Goal: Task Accomplishment & Management: Use online tool/utility

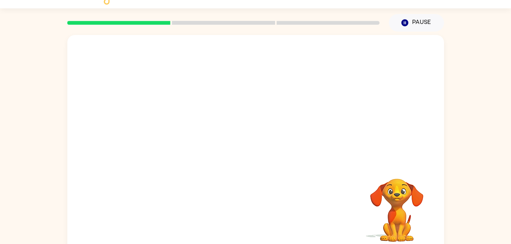
scroll to position [23, 0]
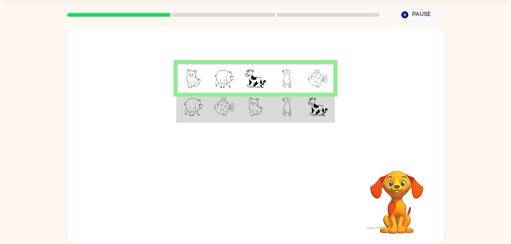
click at [198, 90] on td at bounding box center [192, 78] width 31 height 29
click at [192, 85] on img at bounding box center [193, 78] width 14 height 19
click at [404, 180] on video "Your browser must support playing .mp4 files to use Literably. Please try using…" at bounding box center [397, 197] width 76 height 76
click at [206, 104] on td at bounding box center [192, 107] width 31 height 29
click at [200, 115] on img at bounding box center [193, 106] width 20 height 19
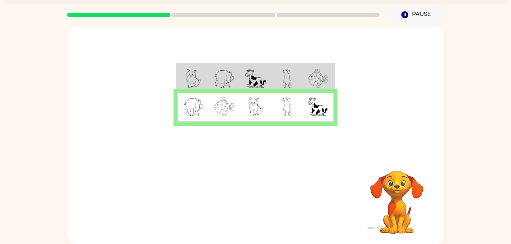
click at [196, 107] on img at bounding box center [193, 106] width 20 height 19
click at [243, 195] on button "button" at bounding box center [255, 201] width 49 height 28
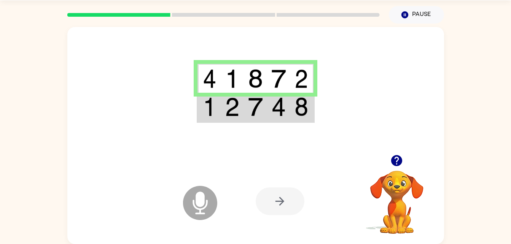
click at [273, 198] on div at bounding box center [280, 201] width 49 height 28
click at [277, 207] on div at bounding box center [280, 201] width 49 height 28
click at [280, 208] on div at bounding box center [280, 201] width 49 height 28
click at [286, 210] on div at bounding box center [280, 201] width 49 height 28
click at [280, 211] on div at bounding box center [280, 201] width 49 height 28
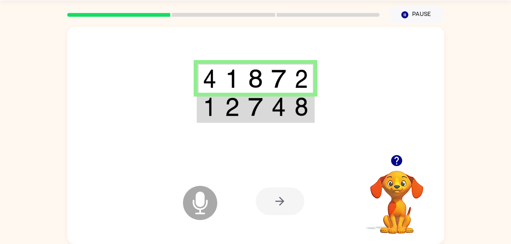
click at [269, 200] on div at bounding box center [280, 201] width 49 height 28
click at [279, 199] on div at bounding box center [280, 201] width 49 height 28
click at [265, 210] on div at bounding box center [280, 201] width 49 height 28
click at [275, 195] on div at bounding box center [280, 201] width 49 height 28
click at [268, 191] on div at bounding box center [280, 201] width 49 height 28
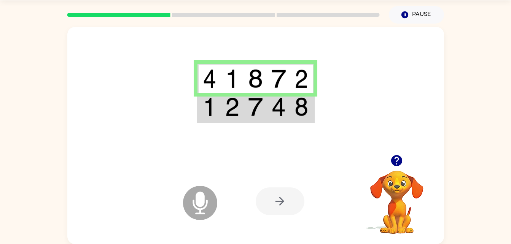
click at [211, 69] on td at bounding box center [208, 78] width 23 height 29
click at [206, 87] on img at bounding box center [210, 78] width 14 height 19
click at [215, 83] on img at bounding box center [210, 78] width 14 height 19
click at [222, 77] on td at bounding box center [232, 78] width 23 height 29
click at [199, 201] on icon "Microphone The Microphone is here when it is your turn to talk" at bounding box center [238, 212] width 114 height 57
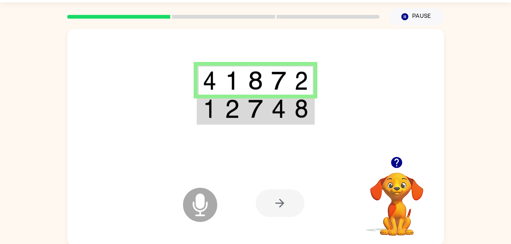
scroll to position [22, 0]
click at [284, 203] on div at bounding box center [280, 203] width 49 height 28
click at [287, 206] on div at bounding box center [280, 203] width 49 height 28
click at [292, 209] on div at bounding box center [280, 203] width 49 height 28
click at [400, 160] on icon "button" at bounding box center [396, 162] width 11 height 11
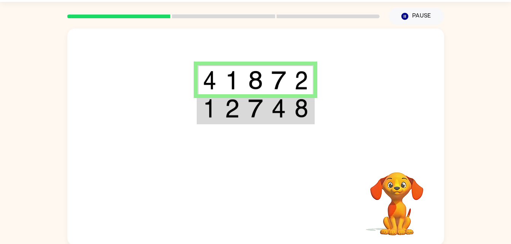
click at [199, 108] on td at bounding box center [208, 108] width 23 height 29
click at [215, 116] on img at bounding box center [210, 108] width 14 height 19
click at [217, 114] on td at bounding box center [208, 108] width 23 height 29
click at [206, 108] on img at bounding box center [210, 108] width 14 height 19
click at [207, 107] on img at bounding box center [210, 108] width 14 height 19
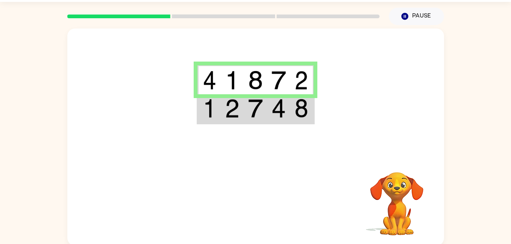
click at [211, 111] on img at bounding box center [210, 108] width 14 height 19
click at [212, 116] on img at bounding box center [210, 108] width 14 height 19
click at [211, 122] on td at bounding box center [208, 108] width 23 height 29
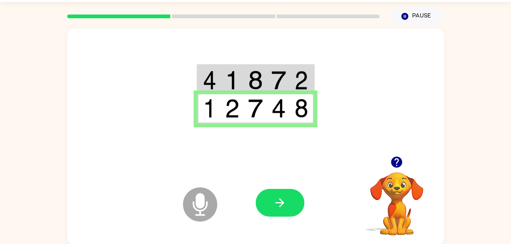
click at [208, 118] on td at bounding box center [208, 108] width 23 height 29
click at [290, 202] on button "button" at bounding box center [280, 203] width 49 height 28
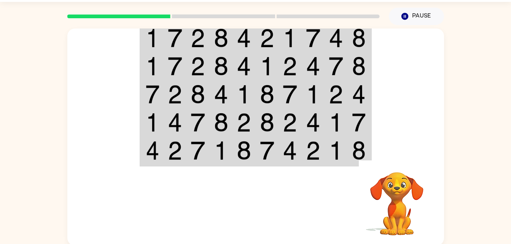
scroll to position [0, 0]
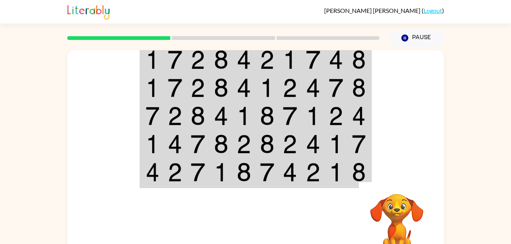
click at [150, 124] on img at bounding box center [153, 115] width 14 height 19
click at [144, 118] on td at bounding box center [151, 116] width 23 height 28
click at [156, 127] on td at bounding box center [151, 116] width 23 height 28
click at [155, 127] on td at bounding box center [151, 116] width 23 height 28
click at [149, 127] on td at bounding box center [151, 116] width 23 height 28
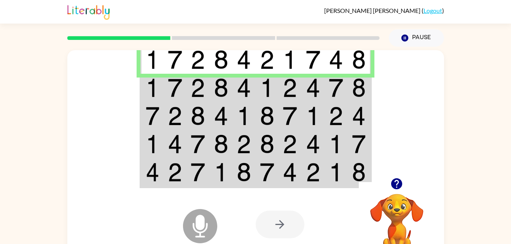
click at [152, 122] on img at bounding box center [153, 115] width 14 height 19
click at [406, 193] on div at bounding box center [397, 183] width 76 height 19
click at [391, 189] on icon "button" at bounding box center [396, 183] width 13 height 13
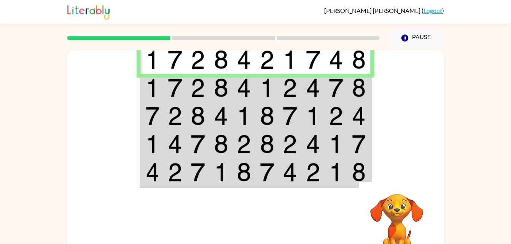
scroll to position [23, 0]
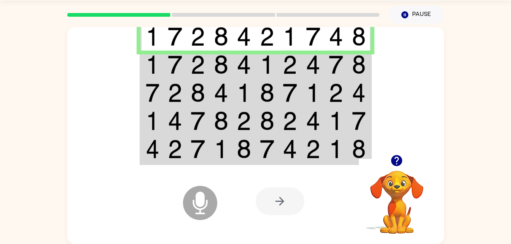
click at [284, 203] on div at bounding box center [280, 201] width 49 height 28
click at [192, 196] on icon at bounding box center [200, 203] width 34 height 34
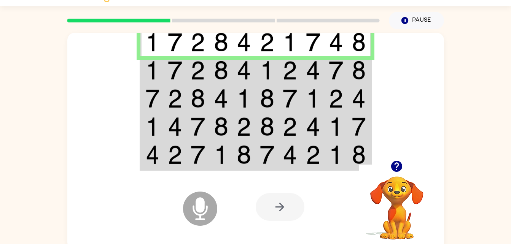
scroll to position [16, 0]
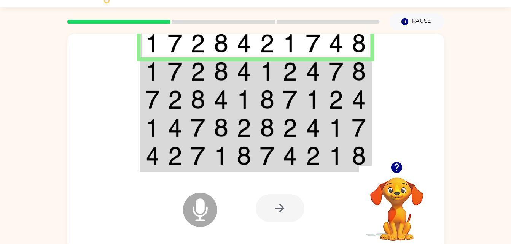
click at [146, 83] on td at bounding box center [151, 71] width 23 height 28
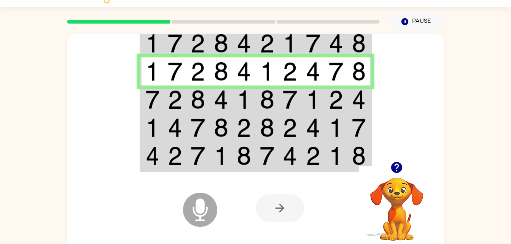
click at [149, 74] on img at bounding box center [153, 71] width 14 height 19
click at [153, 104] on img at bounding box center [153, 99] width 14 height 19
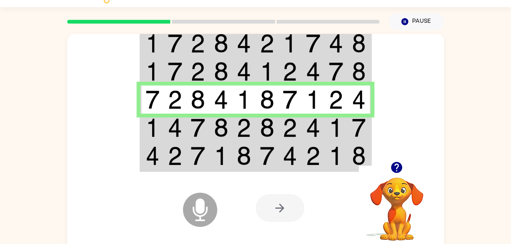
click at [154, 133] on img at bounding box center [153, 127] width 14 height 19
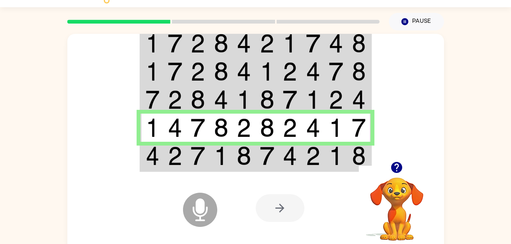
click at [150, 160] on img at bounding box center [153, 155] width 14 height 19
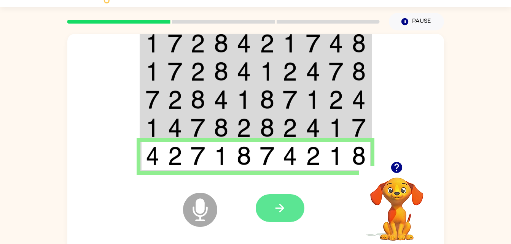
click at [279, 209] on icon "button" at bounding box center [279, 208] width 13 height 13
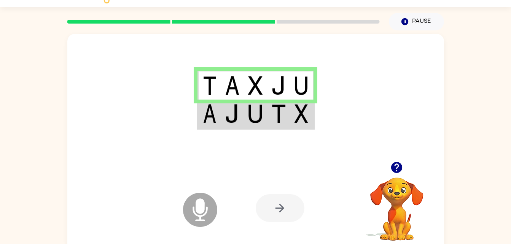
click at [216, 116] on img at bounding box center [210, 113] width 14 height 19
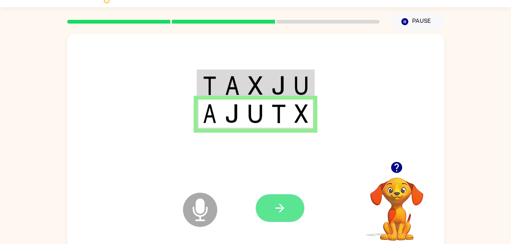
click at [271, 200] on button "button" at bounding box center [280, 208] width 49 height 28
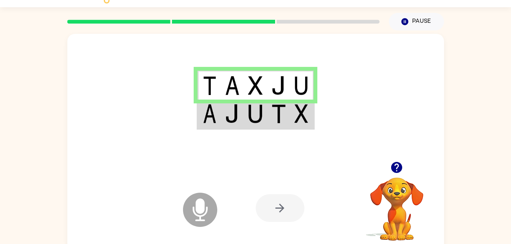
click at [220, 112] on td at bounding box center [208, 114] width 23 height 29
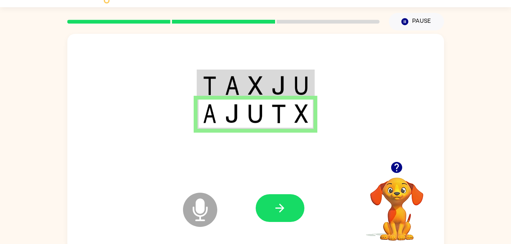
click at [214, 87] on img at bounding box center [210, 85] width 14 height 19
click at [214, 85] on img at bounding box center [210, 85] width 14 height 19
click at [206, 76] on img at bounding box center [210, 85] width 14 height 19
click at [206, 87] on img at bounding box center [210, 85] width 14 height 19
click at [281, 204] on icon "button" at bounding box center [279, 208] width 13 height 13
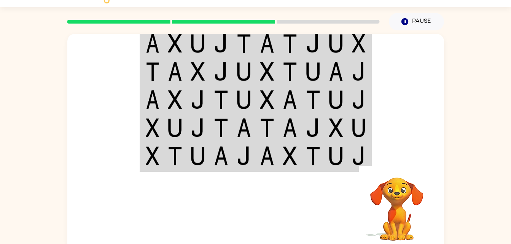
scroll to position [0, 0]
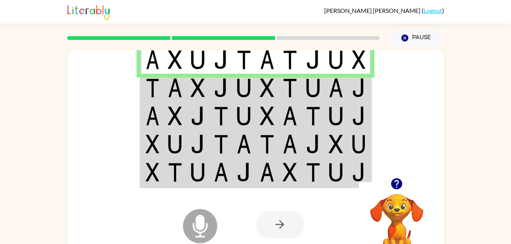
click at [149, 93] on img at bounding box center [153, 87] width 14 height 19
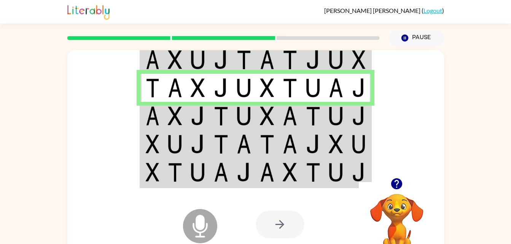
click at [148, 116] on img at bounding box center [153, 115] width 14 height 19
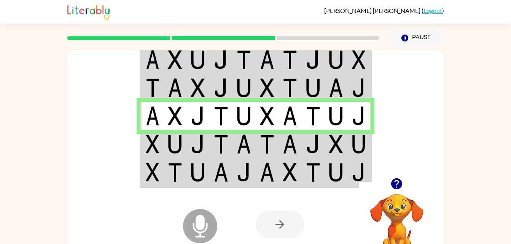
click at [152, 147] on img at bounding box center [153, 144] width 14 height 19
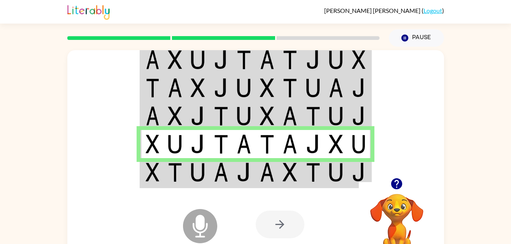
click at [151, 175] on img at bounding box center [153, 172] width 14 height 19
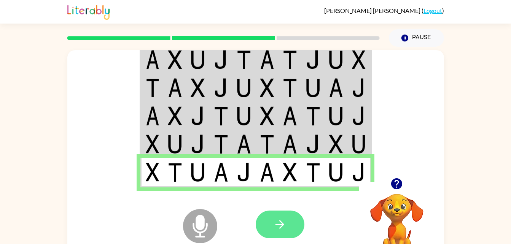
click at [276, 213] on button "button" at bounding box center [280, 225] width 49 height 28
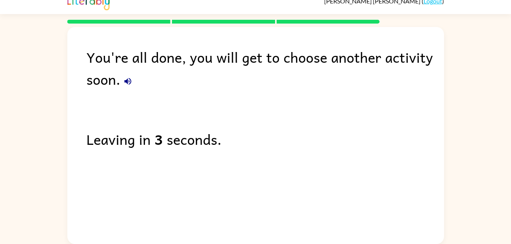
scroll to position [8, 0]
